Goal: Navigation & Orientation: Find specific page/section

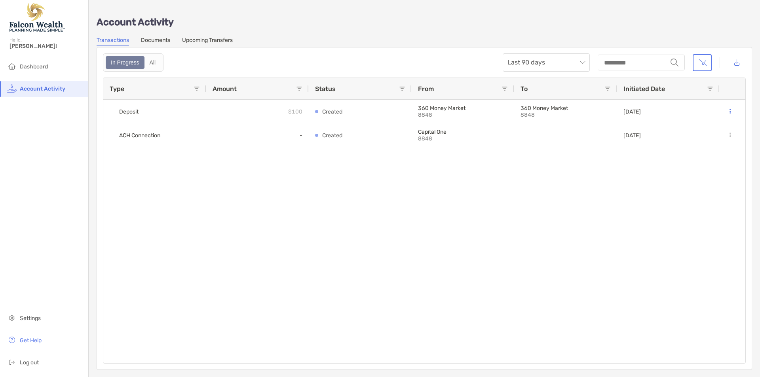
click at [163, 38] on link "Documents" at bounding box center [155, 41] width 29 height 9
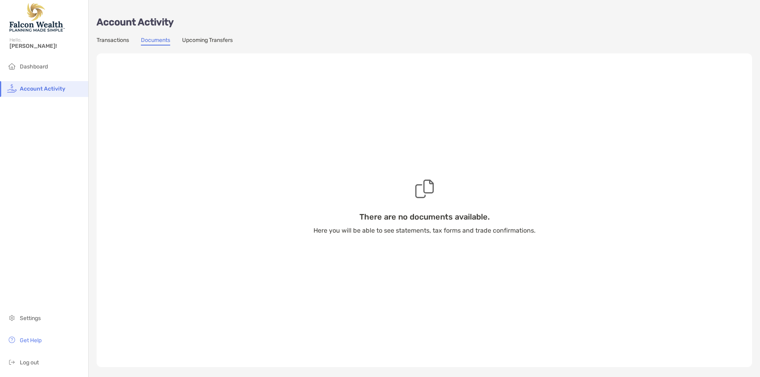
click at [209, 40] on link "Upcoming Transfers" at bounding box center [207, 41] width 51 height 9
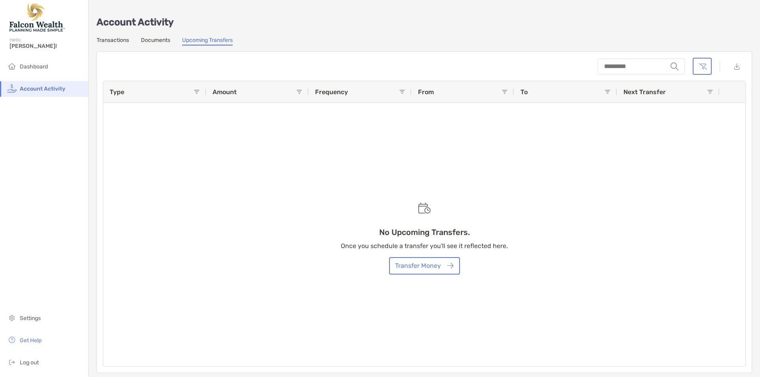
click at [111, 41] on link "Transactions" at bounding box center [113, 41] width 32 height 9
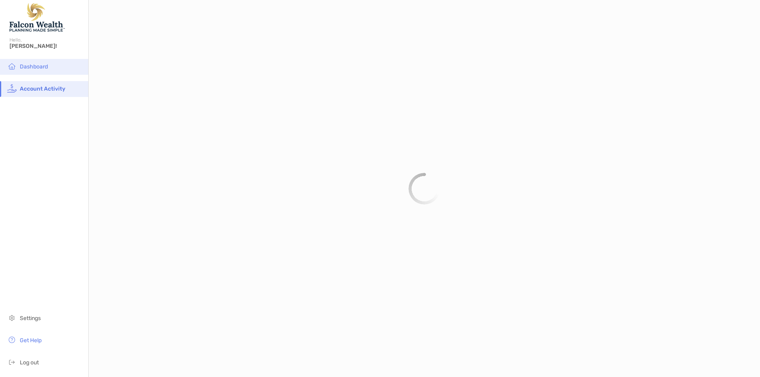
click at [44, 69] on span "Dashboard" at bounding box center [34, 66] width 28 height 7
